Goal: Navigation & Orientation: Find specific page/section

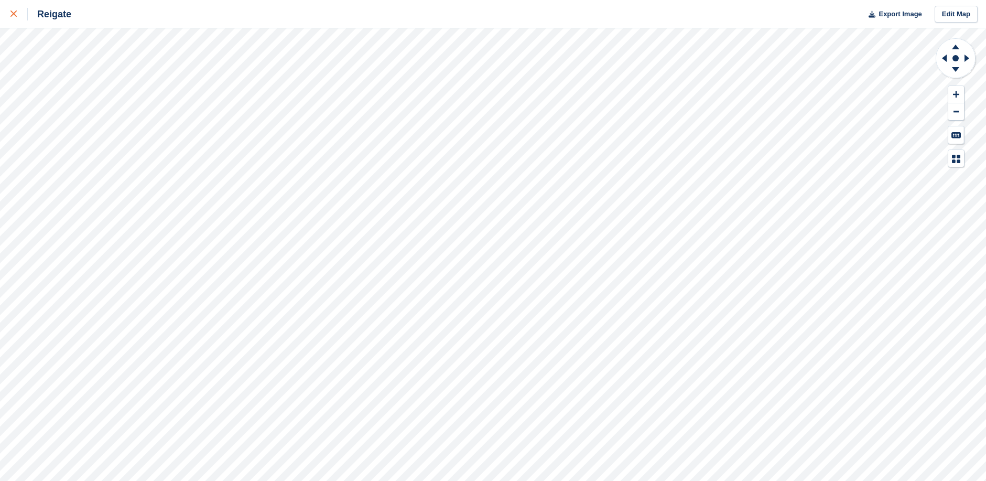
click at [14, 15] on icon at bounding box center [13, 13] width 6 height 6
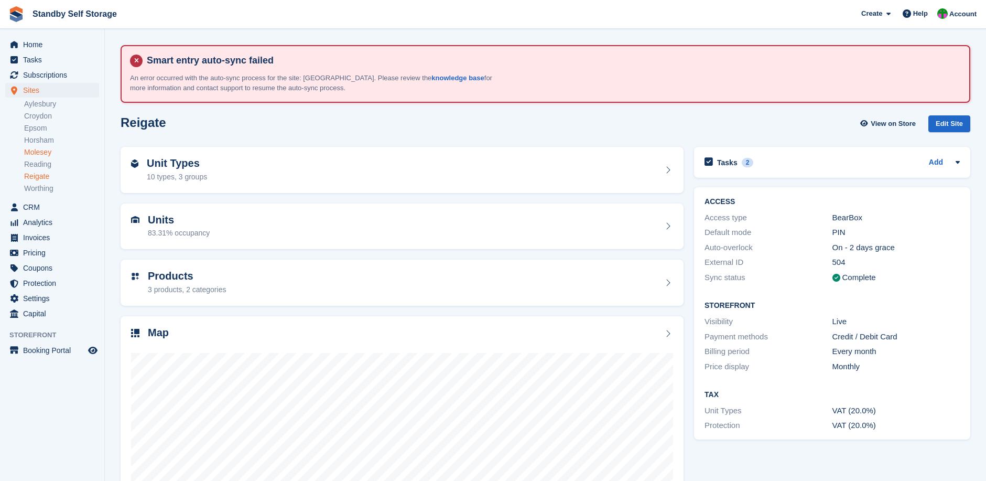
click at [38, 152] on link "Molesey" at bounding box center [61, 152] width 75 height 10
